Goal: Download file/media

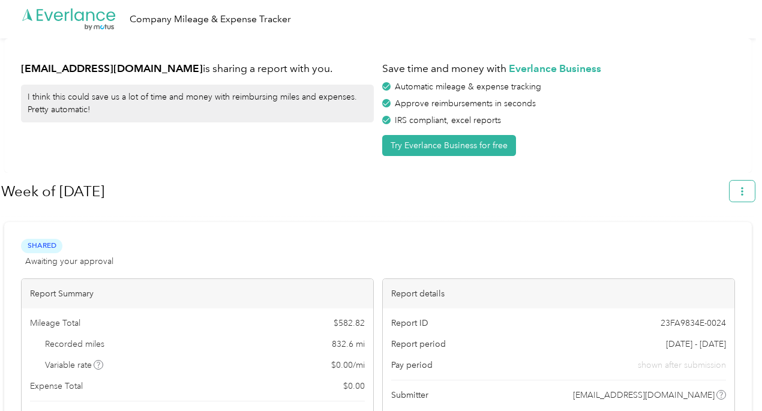
click at [746, 188] on icon "button" at bounding box center [742, 191] width 8 height 8
click at [719, 241] on span "Download" at bounding box center [714, 247] width 40 height 13
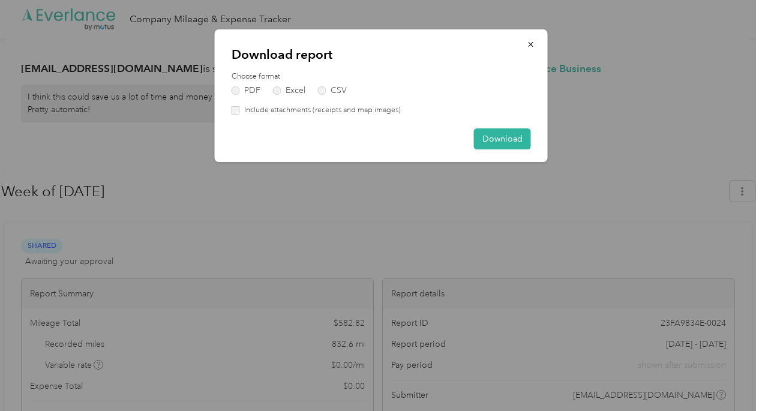
click at [286, 109] on label "Include attachments (receipts and map images)" at bounding box center [320, 110] width 161 height 11
click at [502, 143] on button "Download" at bounding box center [502, 138] width 57 height 21
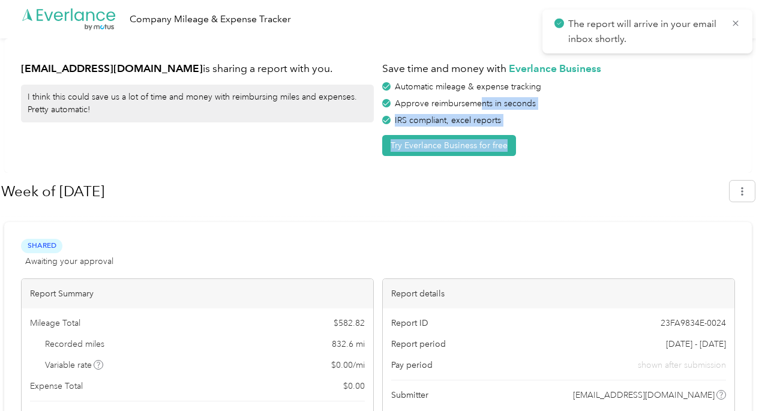
drag, startPoint x: 483, startPoint y: 101, endPoint x: 604, endPoint y: 38, distance: 136.1
click at [569, 152] on div "Save time and money with Everlance Business Automatic mileage & expense trackin…" at bounding box center [558, 105] width 353 height 101
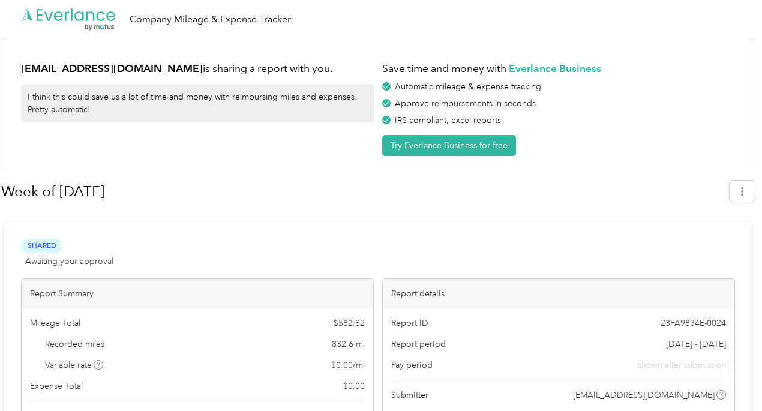
click at [277, 168] on div "[EMAIL_ADDRESS][DOMAIN_NAME] is sharing a report with you. I think this could s…" at bounding box center [378, 105] width 748 height 134
